Goal: Task Accomplishment & Management: Complete application form

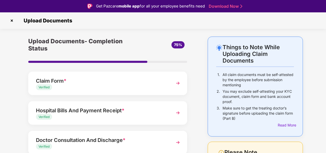
click at [179, 142] on img at bounding box center [177, 141] width 9 height 9
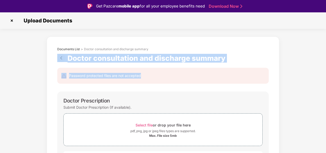
drag, startPoint x: 324, startPoint y: 39, endPoint x: 328, endPoint y: 63, distance: 24.1
click at [326, 63] on html "Get Pazcare mobile app for all your employee benefits need Download Now Upload …" at bounding box center [163, 76] width 326 height 153
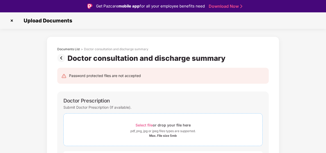
click at [168, 136] on div "Max. File size 5mb" at bounding box center [163, 135] width 28 height 4
click at [14, 20] on img at bounding box center [12, 20] width 8 height 8
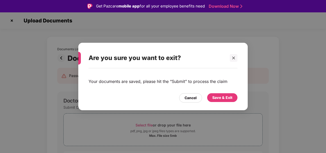
click at [14, 20] on div "Are you sure you want to exit? Your documents are saved, please hit the “Submit…" at bounding box center [163, 76] width 326 height 153
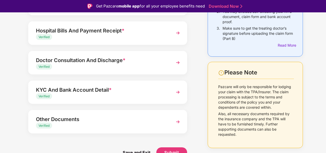
scroll to position [66, 0]
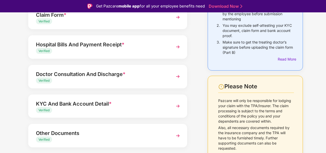
click at [325, 51] on div "Things to Note While Uploading Claim Documents 1. All claim documents must be s…" at bounding box center [163, 75] width 326 height 208
drag, startPoint x: 325, startPoint y: 51, endPoint x: 326, endPoint y: 29, distance: 21.8
click at [326, 29] on div "Upload Documents Things to Note While Uploading Claim Documents 1. All claim do…" at bounding box center [163, 88] width 326 height 153
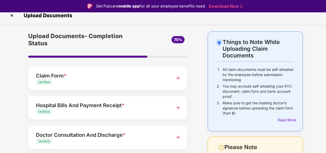
scroll to position [0, 0]
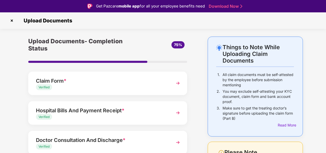
click at [312, 89] on div "Things to Note While Uploading Claim Documents 1. All claim documents must be s…" at bounding box center [163, 140] width 326 height 208
click at [287, 123] on div "Read More" at bounding box center [286, 125] width 16 height 6
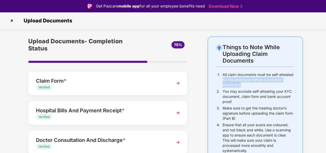
drag, startPoint x: 325, startPoint y: 71, endPoint x: 327, endPoint y: 84, distance: 12.9
click at [326, 84] on html "Get Pazcare mobile app for all your employee benefits need Download Now Upload …" at bounding box center [163, 76] width 326 height 153
drag, startPoint x: 327, startPoint y: 84, endPoint x: 318, endPoint y: 100, distance: 18.2
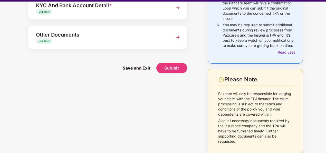
scroll to position [158, 0]
